Goal: Information Seeking & Learning: Learn about a topic

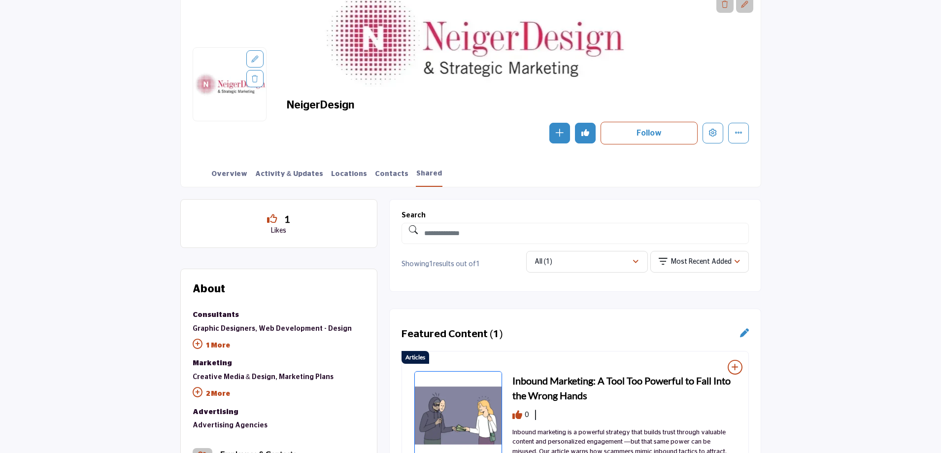
scroll to position [102, 0]
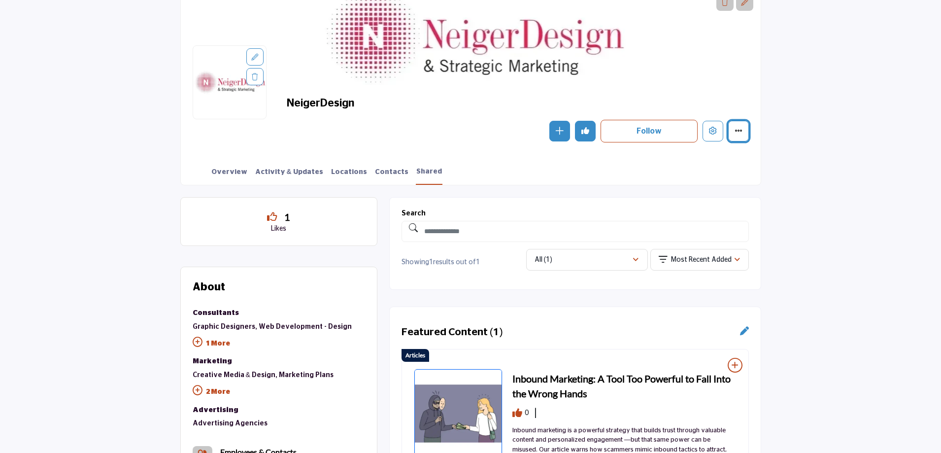
click at [741, 132] on icon "More details" at bounding box center [739, 131] width 8 height 8
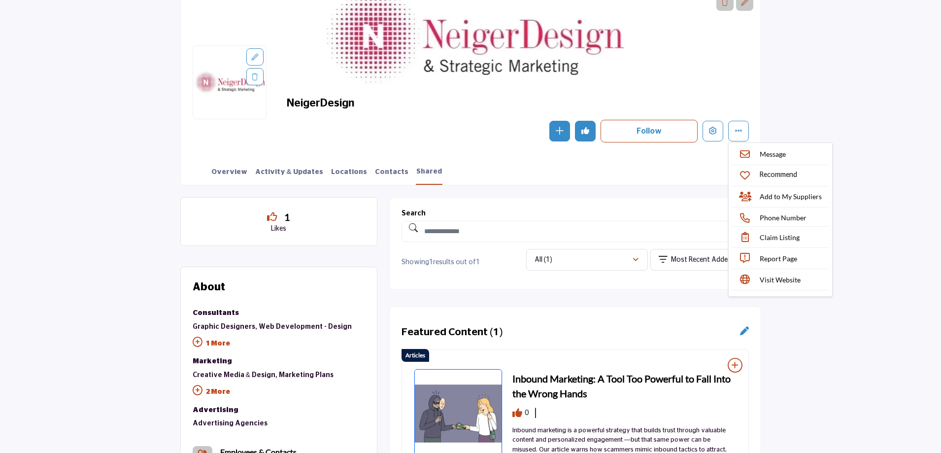
click at [820, 124] on section "Home Suppliers & Services NeigerDesign Shared NeigerDesign Follow Following Mes…" at bounding box center [470, 72] width 941 height 225
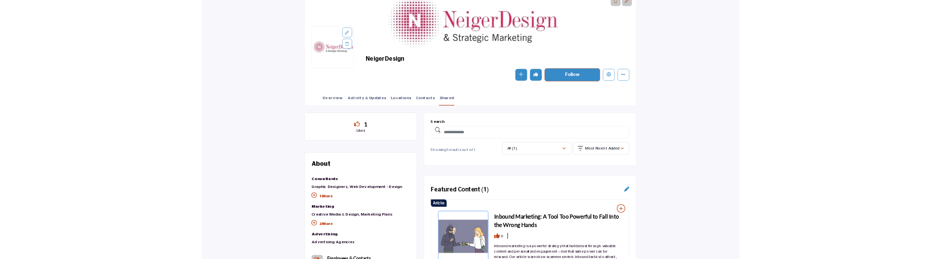
scroll to position [0, 0]
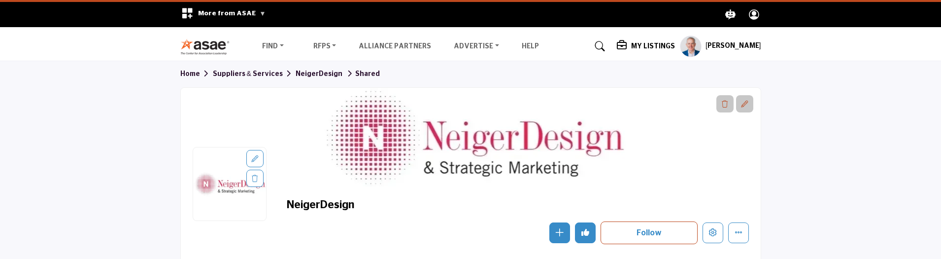
click at [740, 46] on h5 "Andy Steggles" at bounding box center [734, 46] width 56 height 10
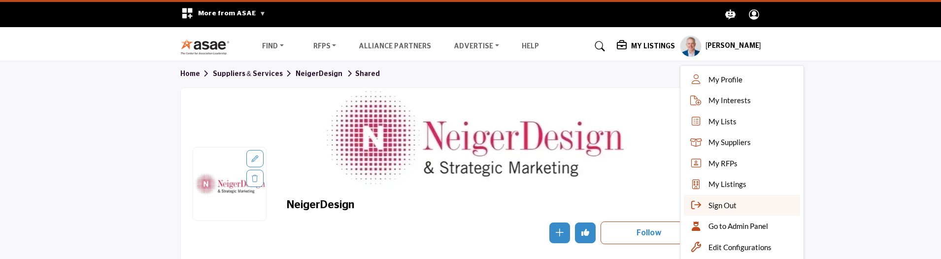
click at [723, 206] on span "Sign Out" at bounding box center [723, 205] width 28 height 11
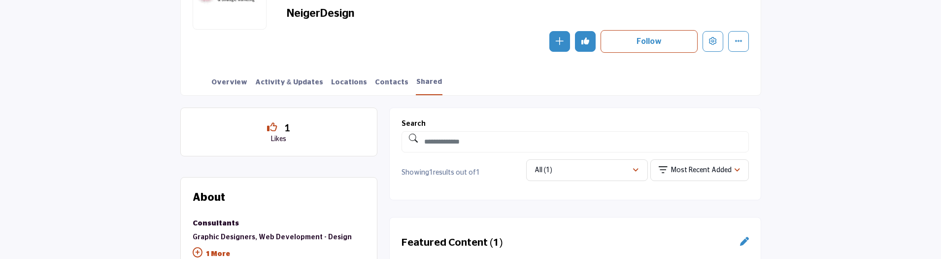
scroll to position [148, 0]
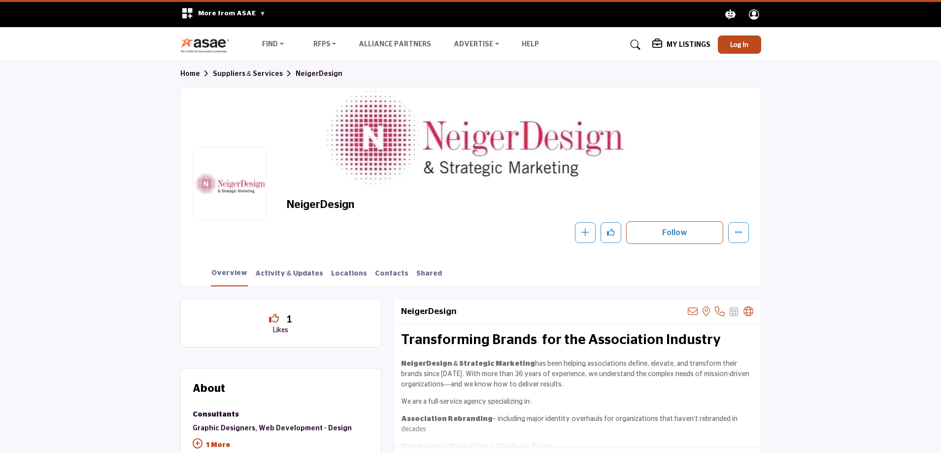
drag, startPoint x: 225, startPoint y: 14, endPoint x: 117, endPoint y: 33, distance: 109.6
click at [117, 33] on nav "Find Destinations & Venues" at bounding box center [470, 44] width 941 height 25
drag, startPoint x: 333, startPoint y: 208, endPoint x: 284, endPoint y: 209, distance: 48.8
click at [284, 209] on div "NeigerDesign Follow Following Message Recommend Add to My Suppliers Phone Numbe…" at bounding box center [471, 220] width 556 height 45
copy h2 "NeigerDesign"
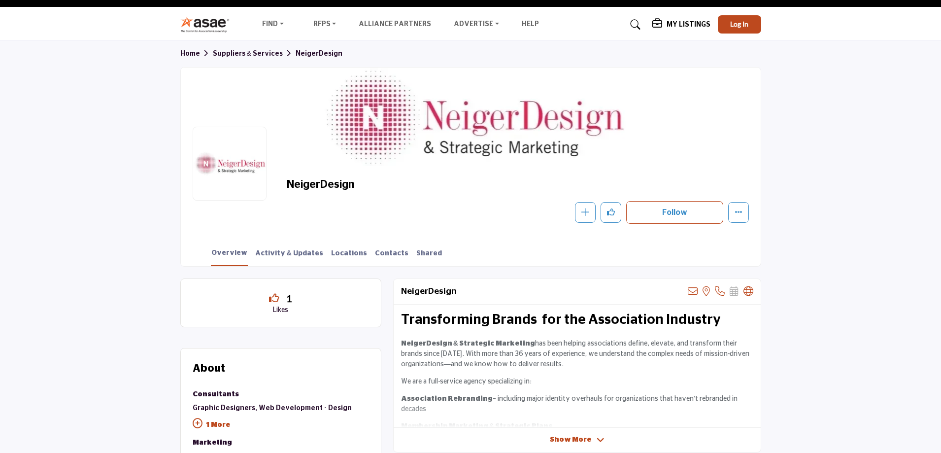
scroll to position [99, 0]
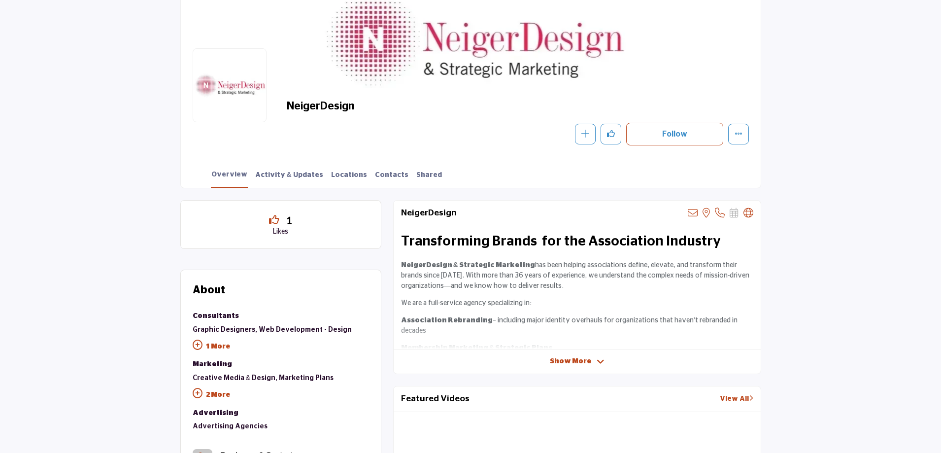
click at [856, 116] on section "Home Suppliers & Services NeigerDesign NeigerDesign Follow Following Message Re…" at bounding box center [470, 75] width 941 height 225
click at [416, 173] on link "Shared" at bounding box center [429, 178] width 27 height 17
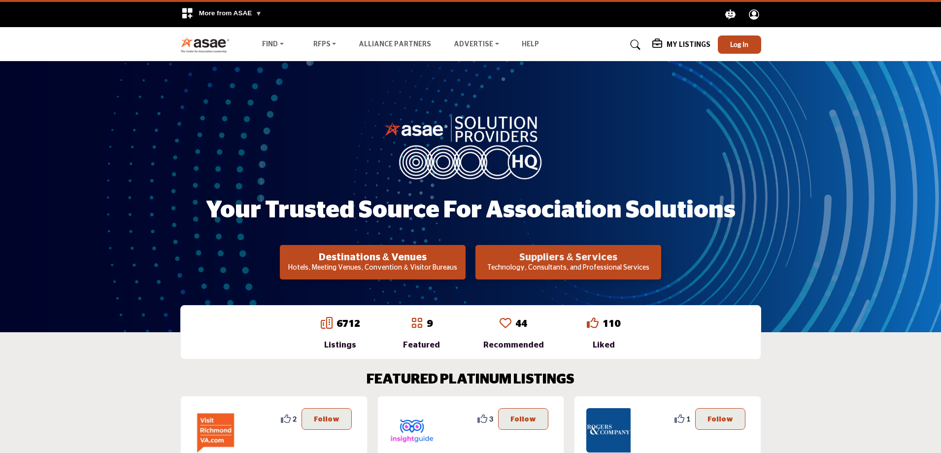
click at [463, 256] on h2 "Suppliers & Services" at bounding box center [373, 257] width 180 height 12
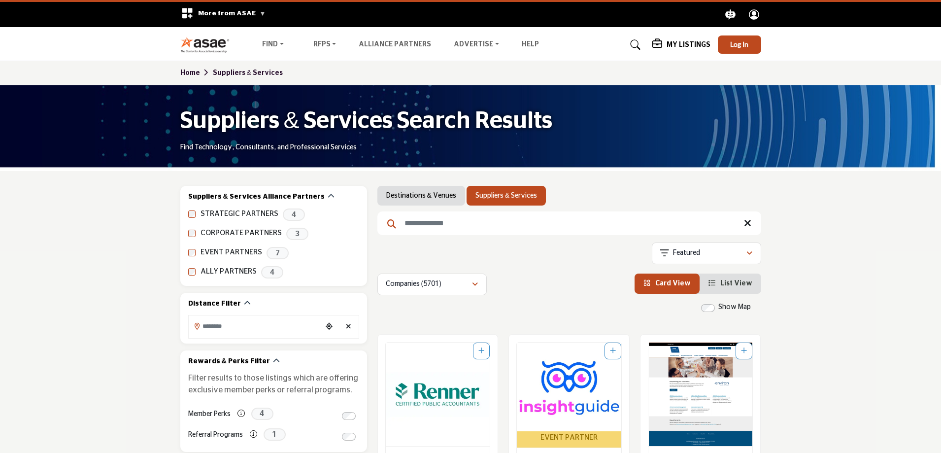
click at [446, 219] on input "Search Keyword" at bounding box center [570, 223] width 384 height 24
paste input "**********"
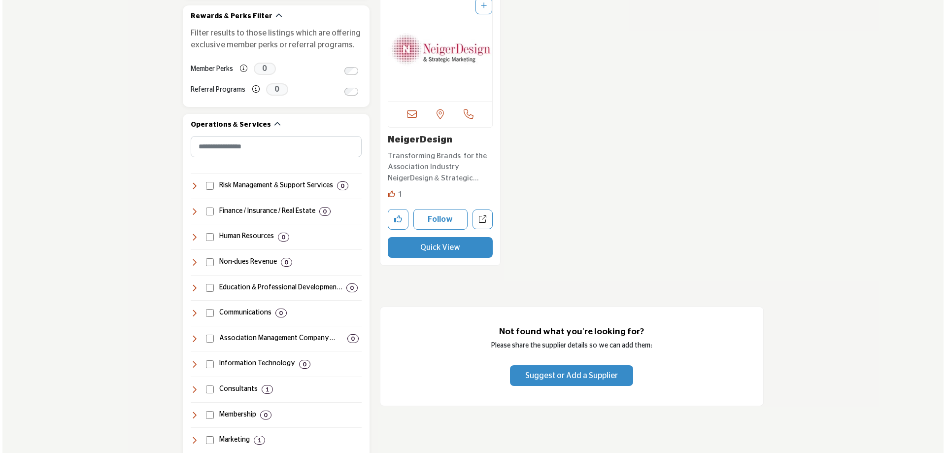
scroll to position [296, 0]
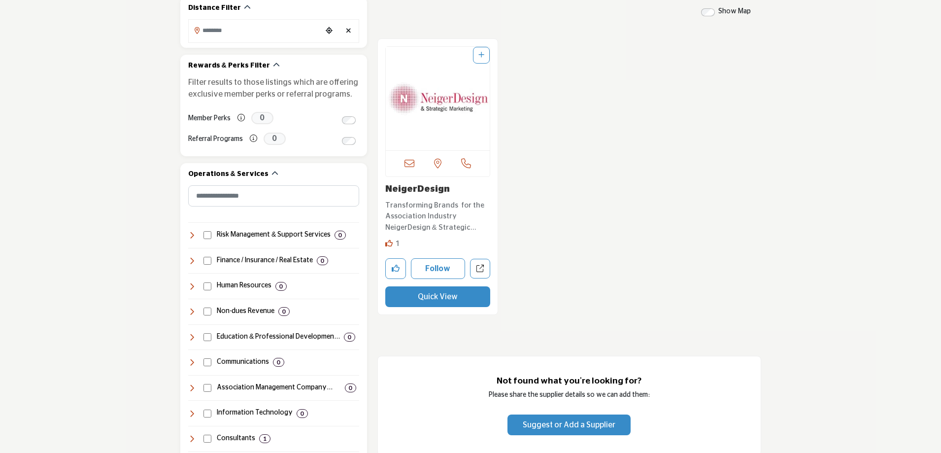
type input "**********"
click at [442, 296] on button "Quick View" at bounding box center [437, 296] width 105 height 21
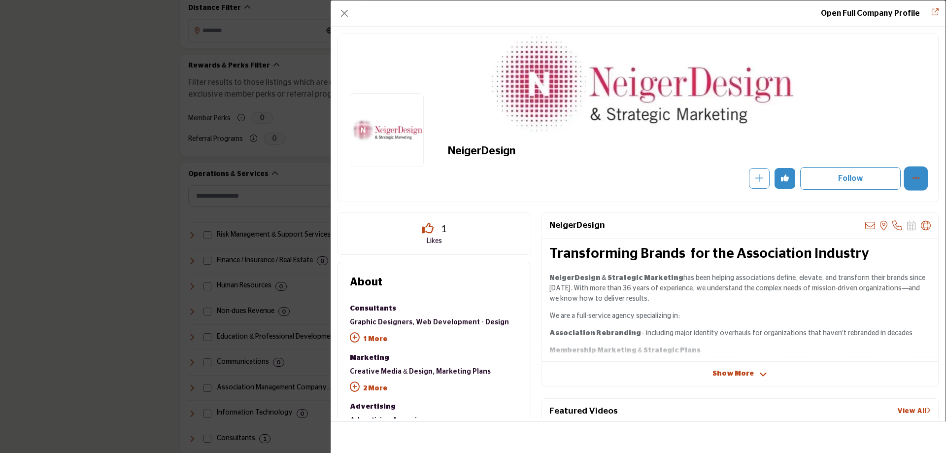
click at [912, 180] on icon "More Options" at bounding box center [916, 178] width 8 height 8
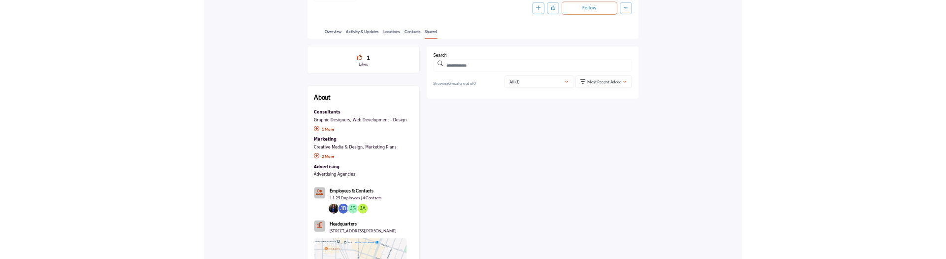
scroll to position [246, 0]
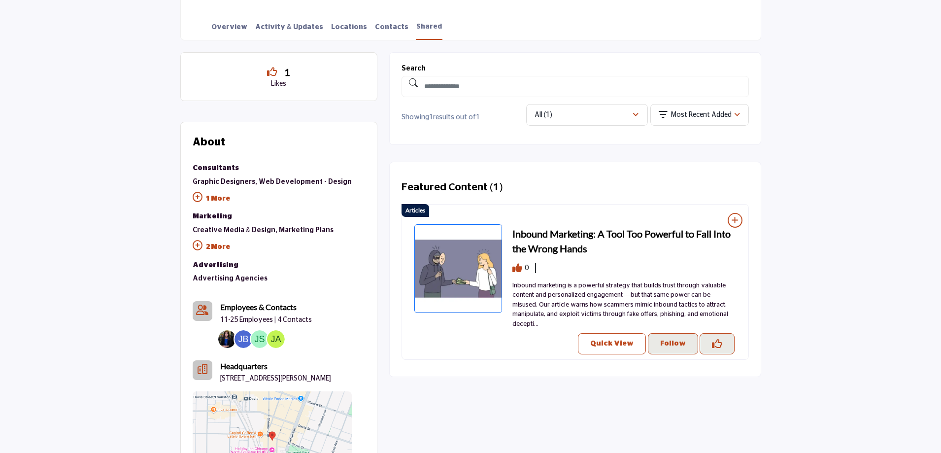
click at [615, 339] on p "Quick View" at bounding box center [611, 344] width 43 height 10
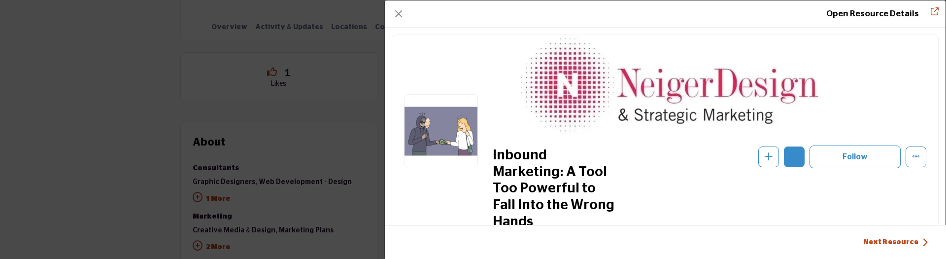
scroll to position [49, 0]
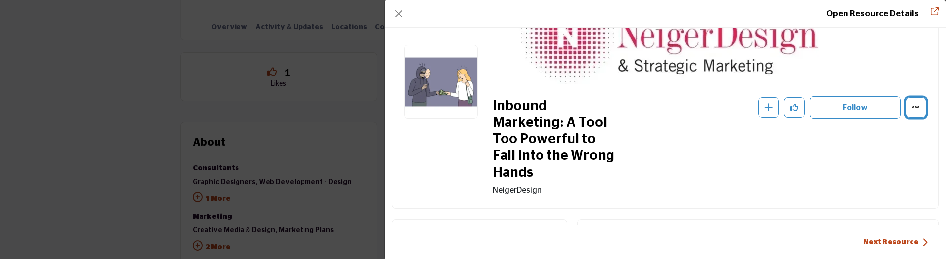
click at [912, 110] on icon "More Options" at bounding box center [916, 107] width 8 height 8
